Goal: Information Seeking & Learning: Learn about a topic

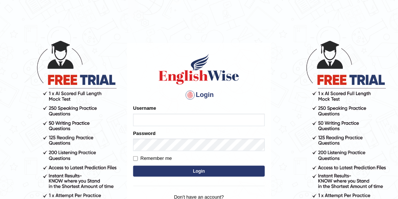
type input "drashti_parramatta"
click at [188, 167] on button "Login" at bounding box center [199, 171] width 132 height 11
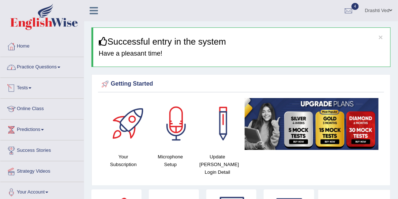
click at [44, 69] on link "Practice Questions" at bounding box center [41, 66] width 83 height 18
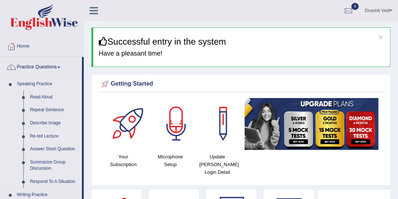
click at [51, 135] on link "Re-tell Lecture" at bounding box center [54, 136] width 55 height 13
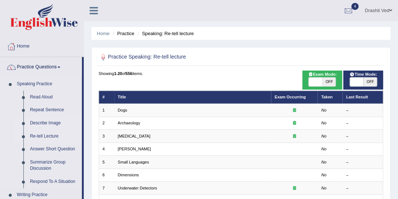
click at [46, 122] on link "Describe Image" at bounding box center [54, 123] width 55 height 13
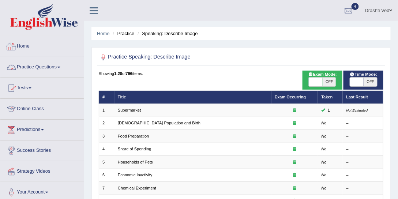
click at [34, 68] on link "Practice Questions" at bounding box center [41, 66] width 83 height 18
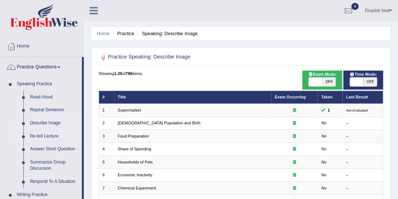
click at [39, 132] on link "Re-tell Lecture" at bounding box center [54, 136] width 55 height 13
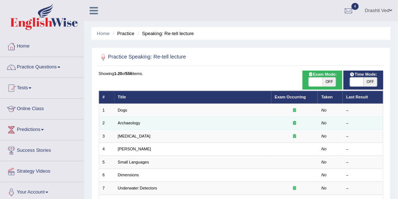
scroll to position [111, 0]
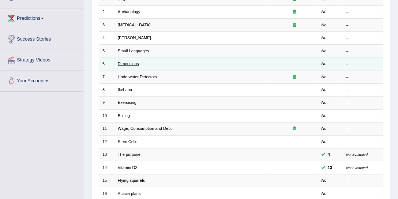
click at [134, 63] on link "Dimensions" at bounding box center [128, 63] width 21 height 4
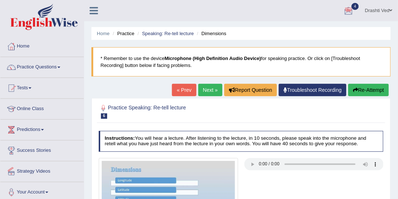
click at [384, 18] on link "Drashti Ved" at bounding box center [378, 9] width 38 height 19
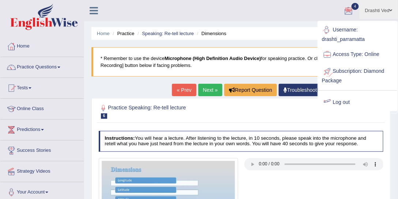
click at [347, 102] on link "Log out" at bounding box center [357, 102] width 79 height 17
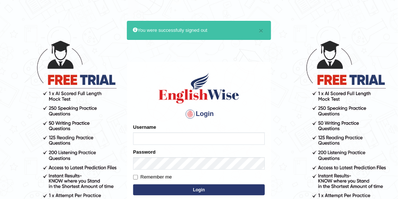
type input "drashti_parramatta"
click at [194, 188] on button "Login" at bounding box center [199, 189] width 132 height 11
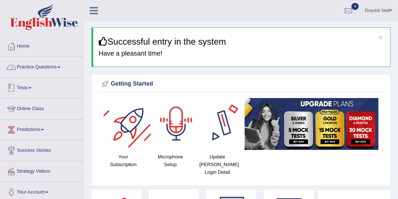
click at [65, 64] on link "Practice Questions" at bounding box center [41, 66] width 83 height 18
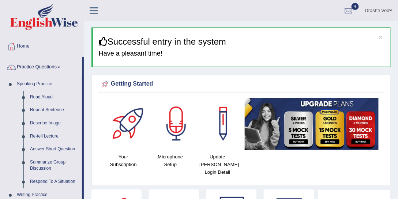
click at [377, 10] on link "Drashti Ved" at bounding box center [378, 9] width 38 height 19
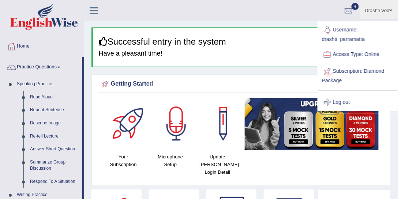
click at [337, 98] on link "Log out" at bounding box center [357, 102] width 79 height 17
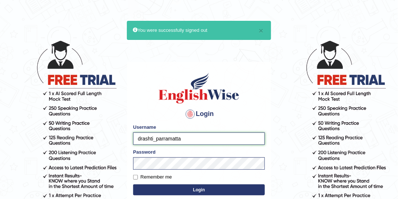
click at [154, 140] on input "drashti_parramatta" at bounding box center [199, 138] width 132 height 12
click at [154, 136] on input "drashti_parramatta" at bounding box center [199, 138] width 132 height 12
type input "manpreetk_parramatta"
click at [133, 184] on button "Login" at bounding box center [199, 189] width 132 height 11
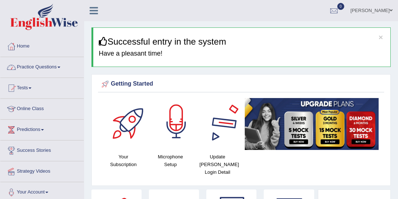
click at [16, 60] on link "Practice Questions" at bounding box center [41, 66] width 83 height 18
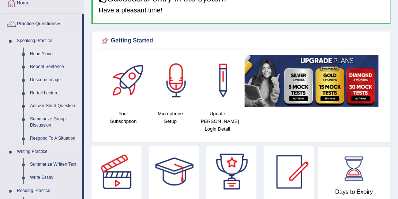
scroll to position [56, 0]
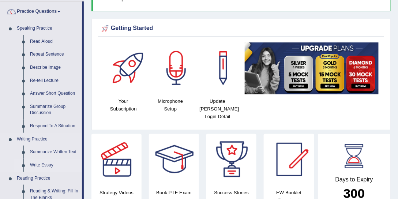
click at [37, 161] on link "Write Essay" at bounding box center [54, 165] width 55 height 13
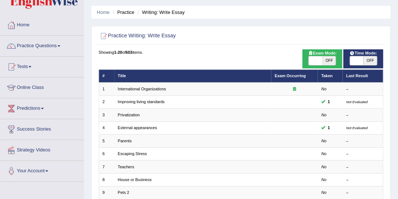
scroll to position [28, 0]
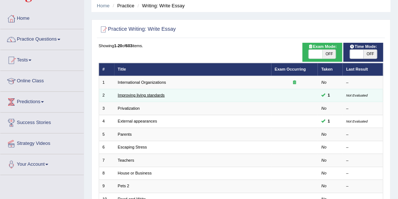
click at [145, 95] on link "Improving living standards" at bounding box center [141, 95] width 47 height 4
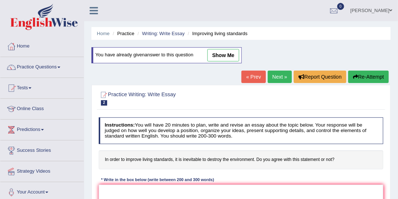
click at [235, 57] on link "show me" at bounding box center [223, 55] width 32 height 12
type textarea "The increasing influence of improving living standards on our lives has ignite …"
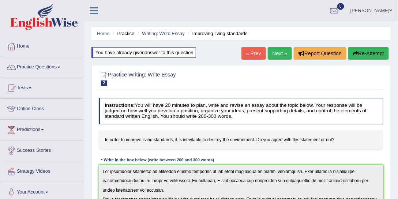
click at [36, 66] on link "Practice Questions" at bounding box center [41, 66] width 83 height 18
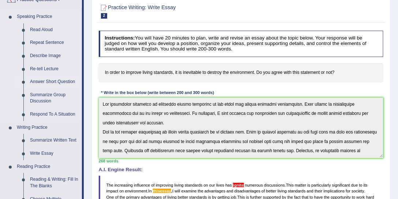
scroll to position [83, 0]
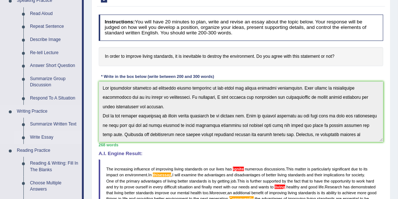
click at [45, 135] on link "Write Essay" at bounding box center [54, 137] width 55 height 13
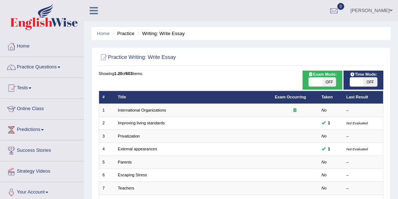
click at [315, 82] on span at bounding box center [316, 82] width 14 height 9
checkbox input "true"
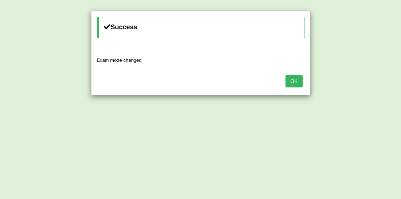
click at [290, 80] on button "OK" at bounding box center [294, 81] width 17 height 12
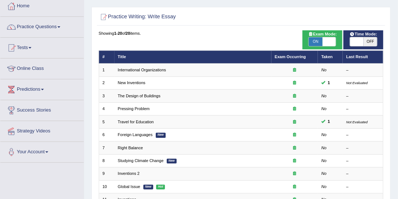
scroll to position [56, 0]
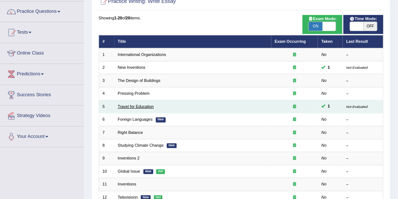
click at [141, 105] on link "Travel for Education" at bounding box center [136, 106] width 36 height 4
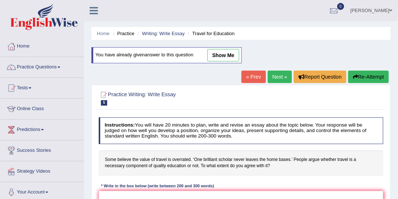
click at [211, 56] on link "show me" at bounding box center [223, 55] width 32 height 12
type textarea "The increasing influence of travel in education on our lives has ignited numero…"
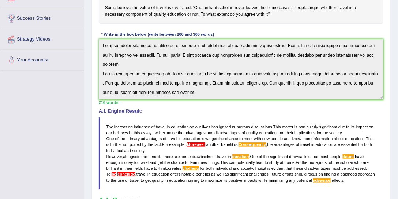
scroll to position [139, 0]
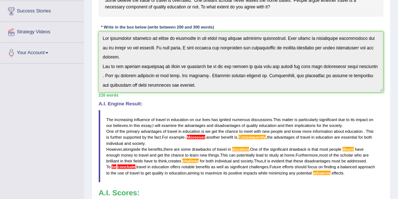
click at [168, 118] on span "in" at bounding box center [168, 119] width 3 height 4
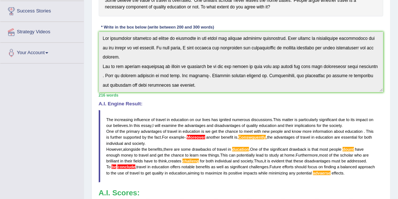
drag, startPoint x: 164, startPoint y: 135, endPoint x: 192, endPoint y: 135, distance: 27.4
click at [192, 135] on blockquote "The increasing influence of travel in education on our lives has ignited numero…" at bounding box center [241, 146] width 285 height 72
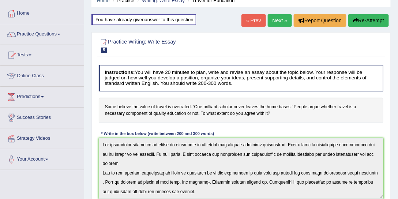
scroll to position [0, 0]
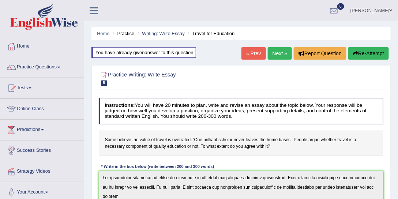
click at [278, 50] on link "Next »" at bounding box center [280, 53] width 24 height 12
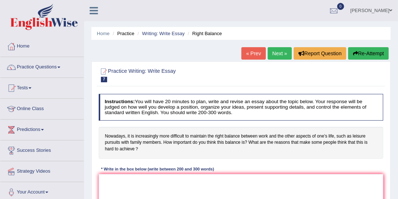
click at [283, 51] on link "Next »" at bounding box center [280, 53] width 24 height 12
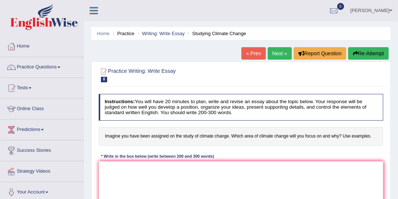
click at [269, 54] on link "Next »" at bounding box center [280, 53] width 24 height 12
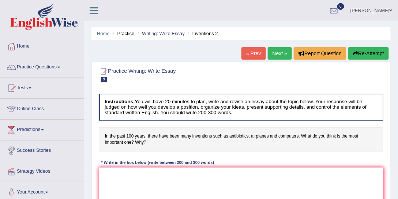
click at [269, 54] on link "Next »" at bounding box center [280, 53] width 24 height 12
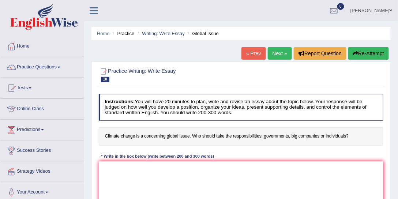
click at [249, 54] on link "« Prev" at bounding box center [253, 53] width 24 height 12
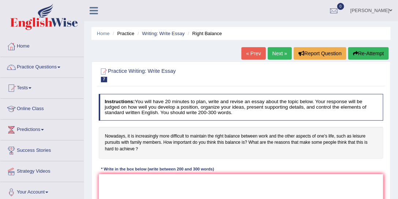
click at [250, 53] on link "« Prev" at bounding box center [253, 53] width 24 height 12
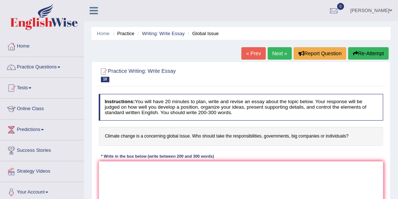
click at [268, 53] on link "Next »" at bounding box center [280, 53] width 24 height 12
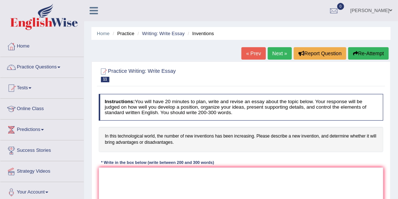
click at [268, 53] on link "Next »" at bounding box center [280, 53] width 24 height 12
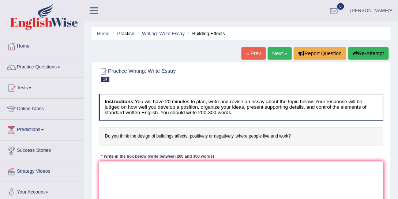
click at [268, 53] on link "Next »" at bounding box center [280, 53] width 24 height 12
click at [275, 52] on link "Next »" at bounding box center [280, 53] width 24 height 12
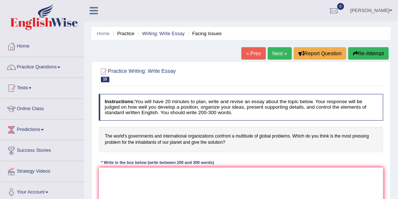
click at [270, 53] on link "Next »" at bounding box center [280, 53] width 24 height 12
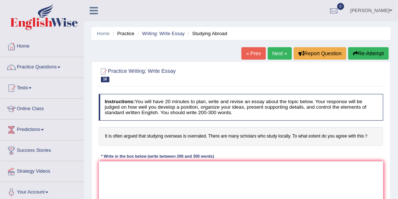
click at [270, 53] on link "Next »" at bounding box center [280, 53] width 24 height 12
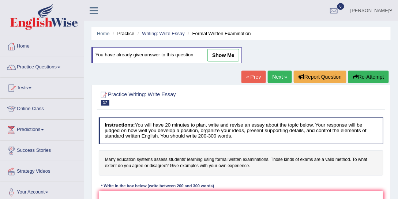
click at [219, 56] on link "show me" at bounding box center [223, 55] width 32 height 12
type textarea "The increasing influence of learning using formal written examinations on our l…"
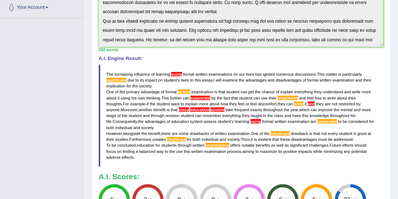
scroll to position [195, 0]
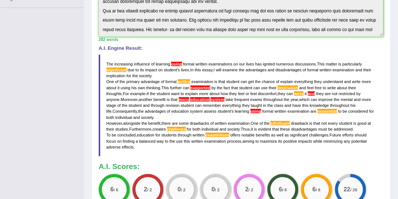
click at [174, 86] on span "further" at bounding box center [176, 88] width 12 height 4
drag, startPoint x: 109, startPoint y: 124, endPoint x: 252, endPoint y: 129, distance: 143.8
click at [252, 129] on blockquote "The increasing influence of learning using formal written examinations on our l…" at bounding box center [241, 105] width 285 height 102
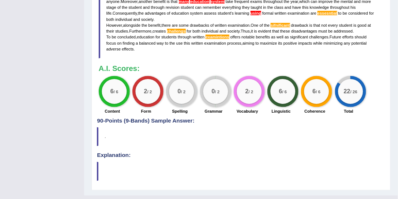
scroll to position [306, 0]
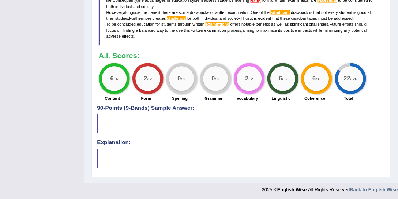
drag, startPoint x: 163, startPoint y: 93, endPoint x: 159, endPoint y: 90, distance: 4.9
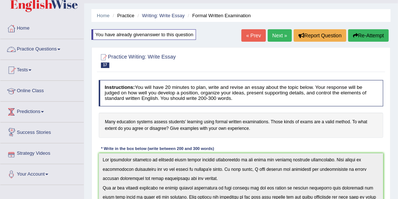
scroll to position [0, 0]
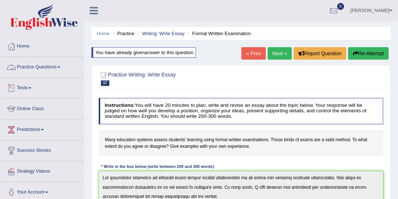
click at [38, 68] on link "Practice Questions" at bounding box center [41, 66] width 83 height 18
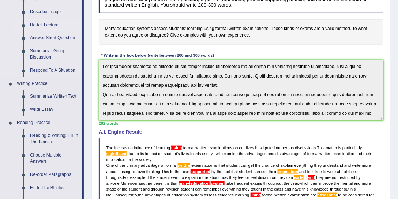
scroll to position [223, 0]
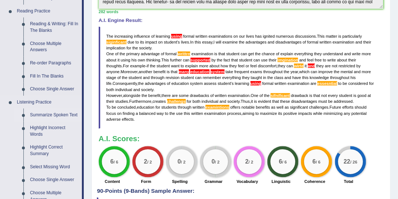
click at [54, 113] on link "Summarize Spoken Text" at bounding box center [54, 115] width 55 height 13
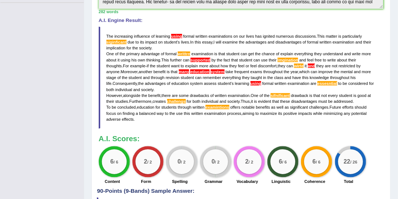
scroll to position [88, 0]
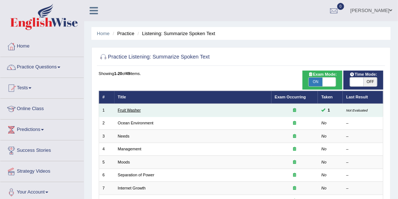
click at [126, 110] on link "Fruit Washer" at bounding box center [129, 110] width 23 height 4
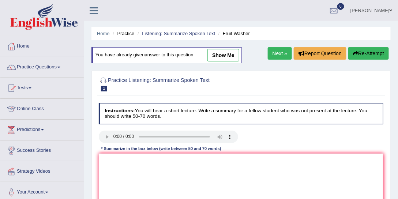
click at [212, 57] on link "show me" at bounding box center [223, 55] width 32 height 12
type textarea "The speaker provided a comprehensive overview of wash your edible things. First…"
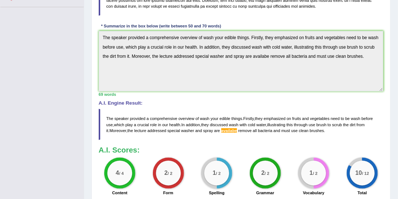
scroll to position [223, 0]
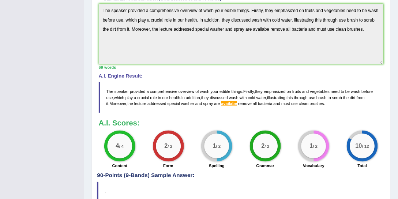
drag, startPoint x: 220, startPoint y: 104, endPoint x: 256, endPoint y: 105, distance: 35.5
click at [236, 104] on blockquote "The speaker provided a comprehensive overview of wash your edible things . Firs…" at bounding box center [241, 97] width 285 height 31
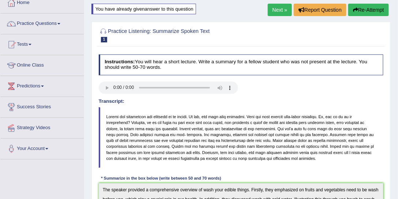
scroll to position [31, 0]
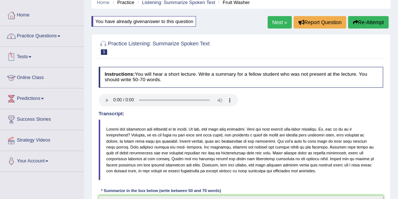
click at [33, 42] on link "Practice Questions" at bounding box center [41, 35] width 83 height 18
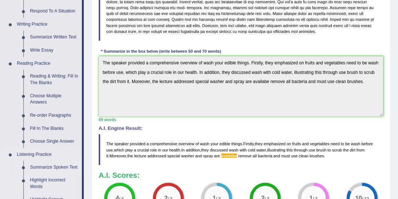
scroll to position [226, 0]
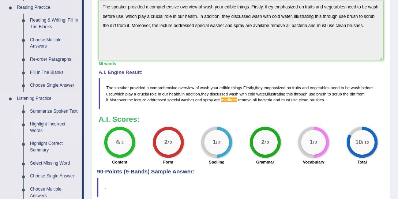
click at [46, 120] on link "Highlight Incorrect Words" at bounding box center [54, 127] width 55 height 19
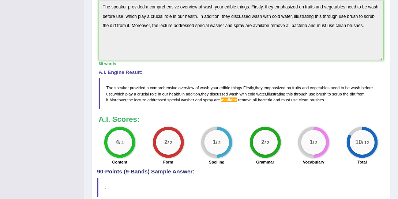
scroll to position [92, 0]
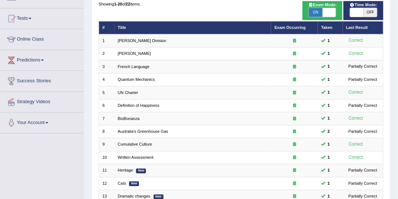
scroll to position [52, 0]
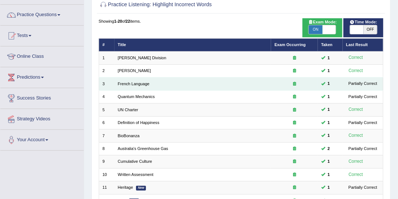
click at [363, 84] on div "Partially Correct" at bounding box center [363, 83] width 34 height 7
click at [132, 83] on link "French Language" at bounding box center [134, 84] width 32 height 4
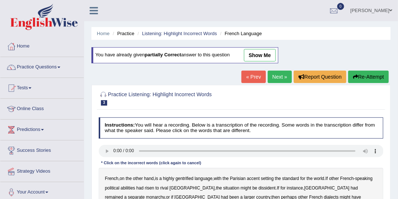
click at [273, 54] on link "show me" at bounding box center [260, 55] width 32 height 12
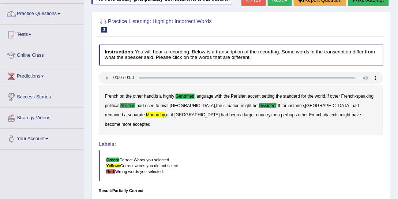
scroll to position [28, 0]
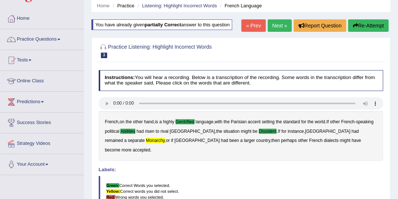
click at [272, 26] on link "Next »" at bounding box center [280, 25] width 24 height 12
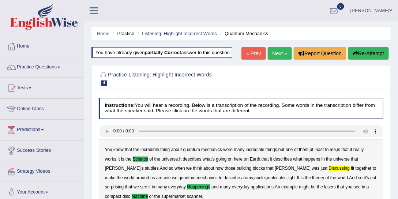
click at [274, 52] on link "Next »" at bounding box center [280, 53] width 24 height 12
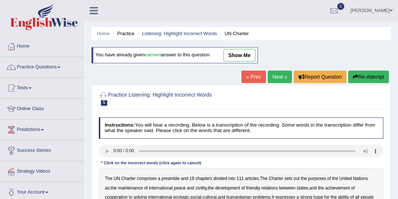
click at [251, 52] on link "show me" at bounding box center [239, 55] width 32 height 12
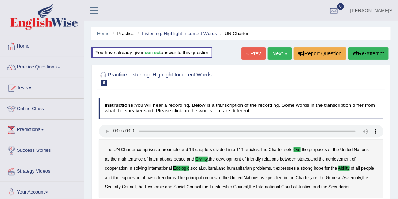
click at [282, 50] on link "Next »" at bounding box center [280, 53] width 24 height 12
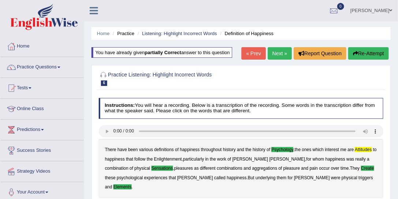
click at [281, 56] on link "Next »" at bounding box center [280, 53] width 24 height 12
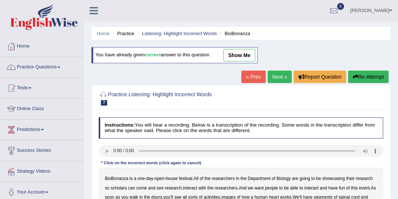
click at [237, 56] on link "show me" at bounding box center [239, 55] width 32 height 12
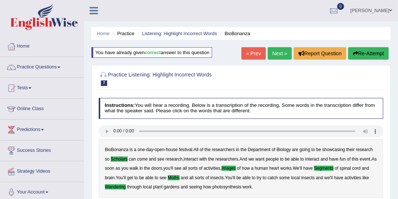
click at [283, 54] on link "Next »" at bounding box center [280, 53] width 24 height 12
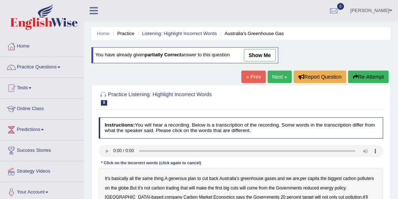
click at [266, 50] on link "show me" at bounding box center [260, 55] width 32 height 12
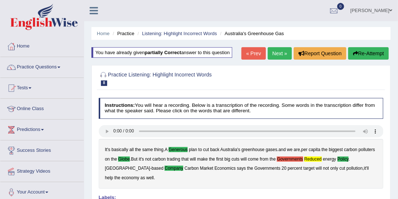
click at [283, 51] on link "Next »" at bounding box center [280, 53] width 24 height 12
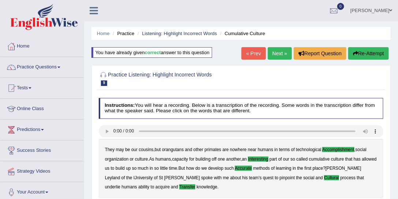
click at [279, 48] on link "Next »" at bounding box center [280, 53] width 24 height 12
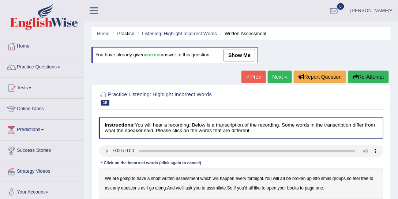
click at [245, 53] on link "show me" at bounding box center [239, 55] width 32 height 12
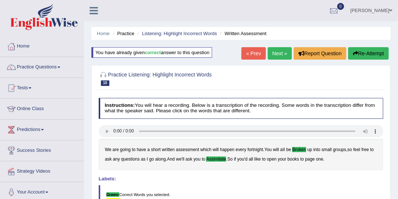
click at [280, 53] on link "Next »" at bounding box center [280, 53] width 24 height 12
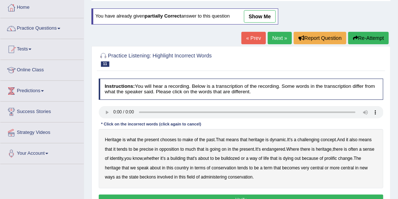
scroll to position [28, 0]
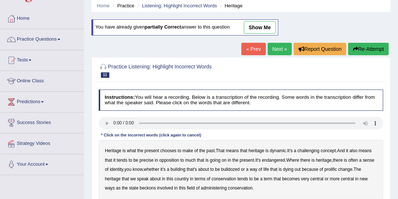
click at [258, 29] on link "show me" at bounding box center [260, 27] width 32 height 12
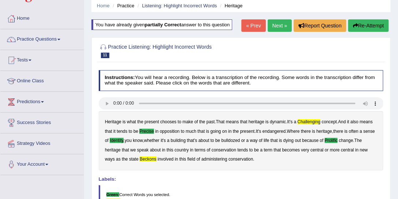
click at [280, 30] on link "Next »" at bounding box center [280, 25] width 24 height 12
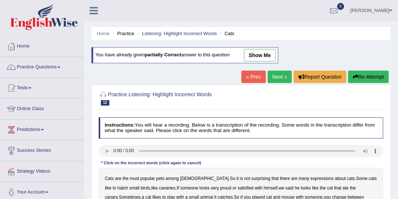
click at [264, 48] on div "You have already given partially correct answer to this question show me" at bounding box center [184, 55] width 187 height 16
click at [259, 53] on link "show me" at bounding box center [260, 55] width 32 height 12
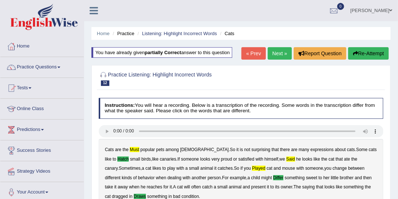
scroll to position [28, 0]
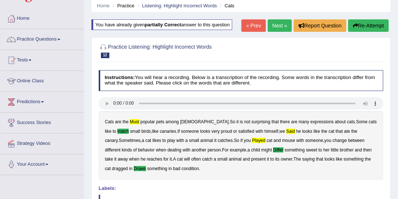
click at [277, 28] on link "Next »" at bounding box center [280, 25] width 24 height 12
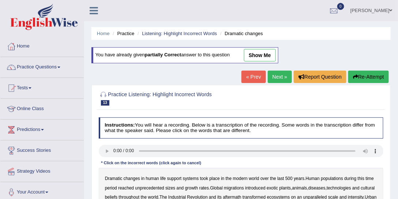
click at [263, 50] on link "show me" at bounding box center [260, 55] width 32 height 12
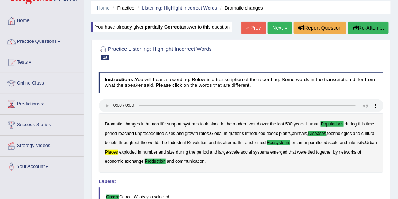
scroll to position [56, 0]
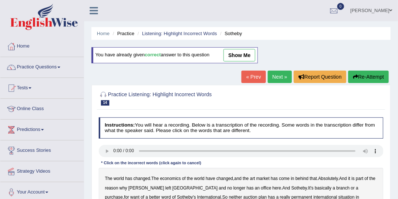
click at [240, 63] on div "You have already given correct answer to this question show me" at bounding box center [175, 58] width 168 height 23
click at [235, 60] on link "show me" at bounding box center [239, 55] width 32 height 12
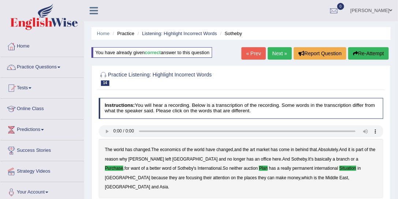
click at [279, 47] on link "Next »" at bounding box center [280, 53] width 24 height 12
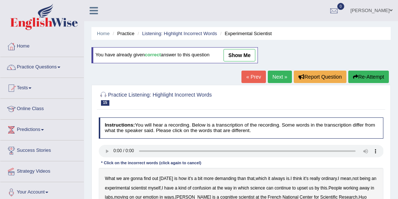
click at [254, 53] on link "show me" at bounding box center [239, 55] width 32 height 12
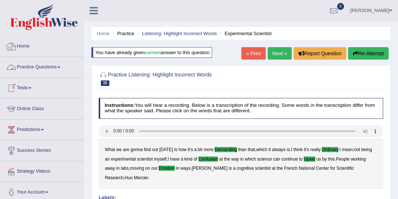
click at [33, 65] on link "Practice Questions" at bounding box center [41, 66] width 83 height 18
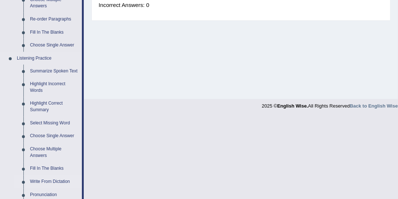
scroll to position [278, 0]
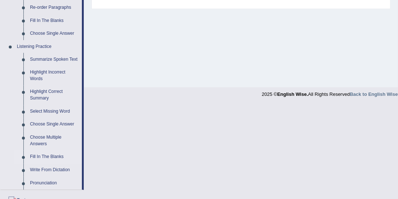
click at [47, 155] on link "Fill In The Blanks" at bounding box center [54, 157] width 55 height 13
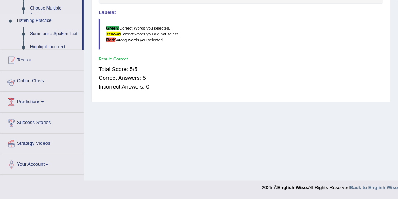
scroll to position [130, 0]
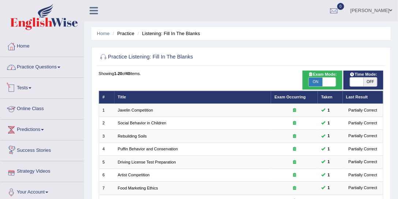
click at [37, 67] on link "Practice Questions" at bounding box center [41, 66] width 83 height 18
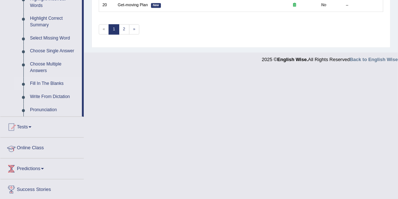
scroll to position [362, 0]
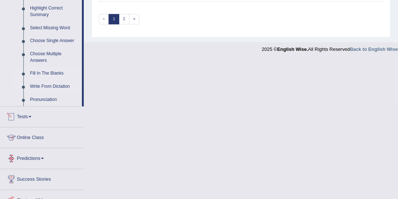
click at [48, 81] on link "Write From Dictation" at bounding box center [54, 86] width 55 height 13
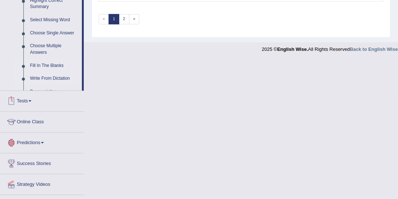
scroll to position [219, 0]
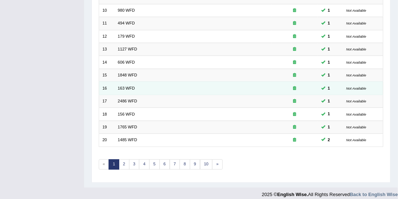
scroll to position [219, 0]
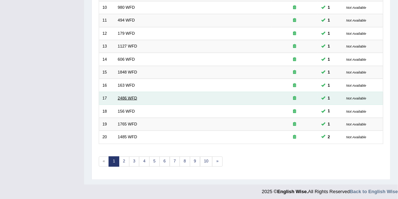
click at [121, 96] on link "2486 WFD" at bounding box center [127, 98] width 19 height 4
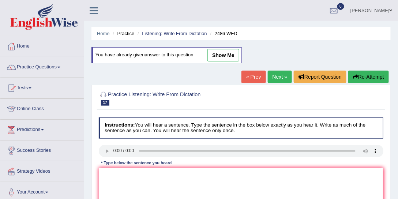
click at [212, 54] on link "show me" at bounding box center [223, 55] width 32 height 12
type textarea "It is quite clear that our are face expression expressions are different from a…"
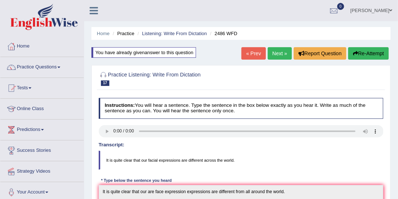
click at [385, 13] on link "[PERSON_NAME]" at bounding box center [371, 9] width 53 height 19
